Goal: Task Accomplishment & Management: Manage account settings

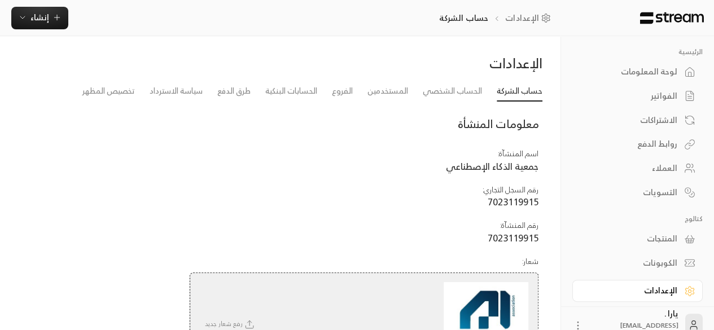
scroll to position [17, 0]
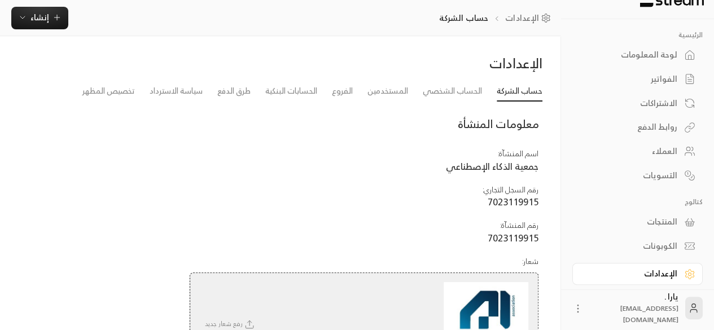
click at [673, 53] on div "لوحة المعلومات" at bounding box center [631, 54] width 91 height 11
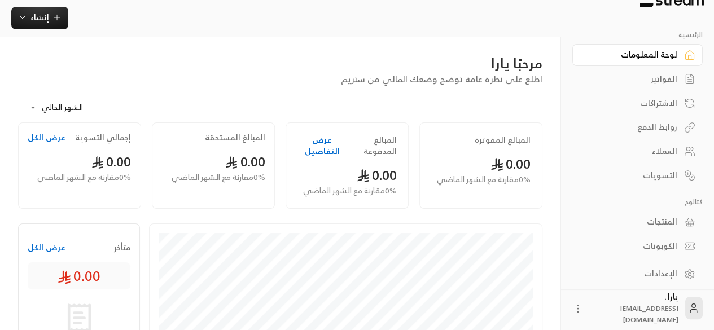
click at [664, 83] on div "الفواتير" at bounding box center [631, 78] width 91 height 11
